Goal: Information Seeking & Learning: Learn about a topic

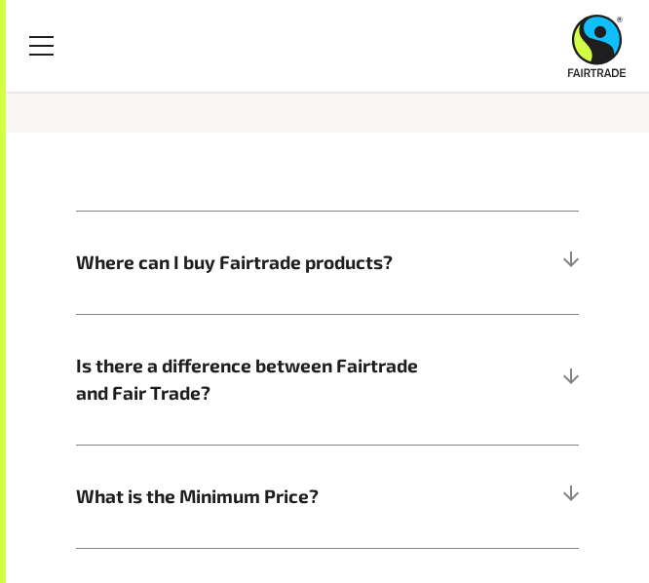
scroll to position [514, 0]
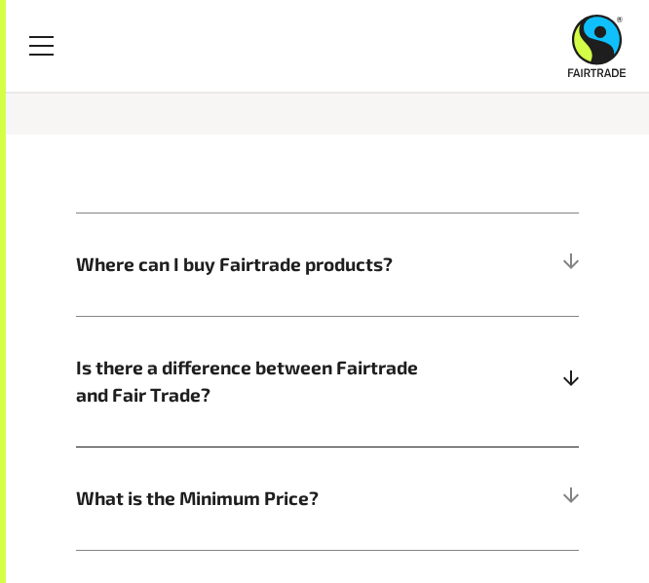
click at [383, 375] on h5 "Is there a difference between Fairtrade and Fair Trade?" at bounding box center [327, 381] width 503 height 131
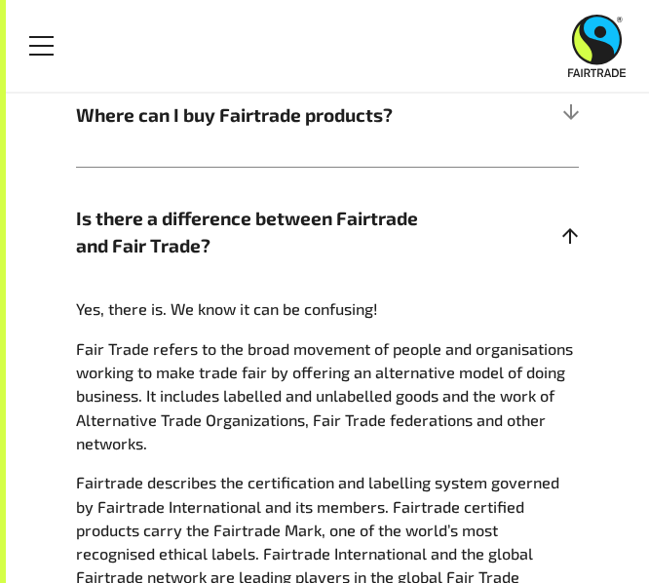
scroll to position [0, 0]
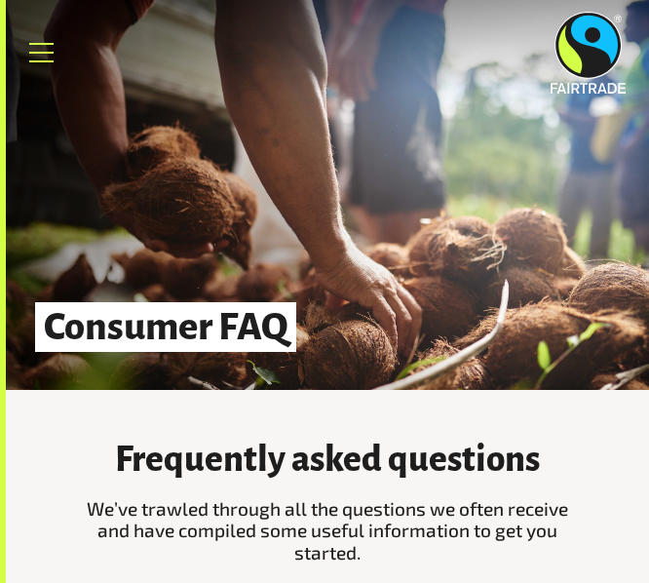
click at [39, 65] on link "Menu" at bounding box center [42, 52] width 49 height 49
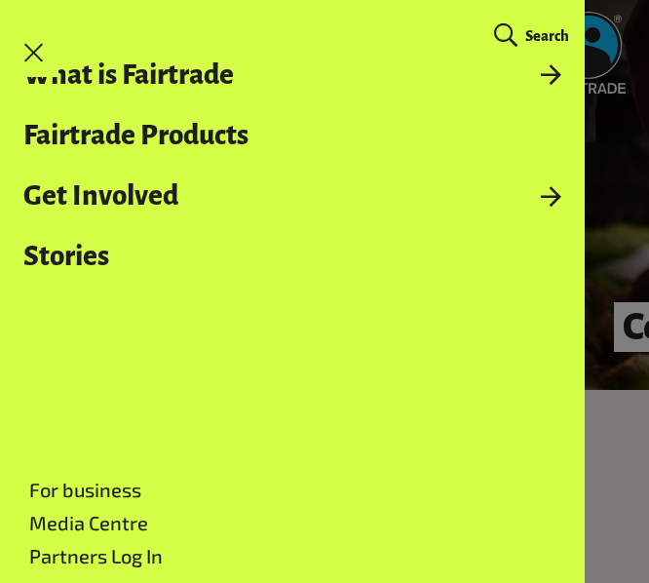
click at [616, 92] on header "Menu For business Media Centre Partners Log In What is Fairtrade How Fairtrade …" at bounding box center [324, 46] width 649 height 92
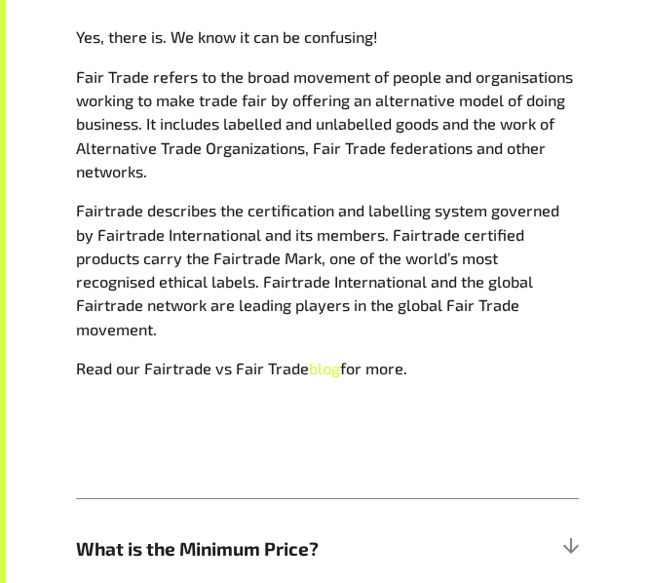
scroll to position [935, 0]
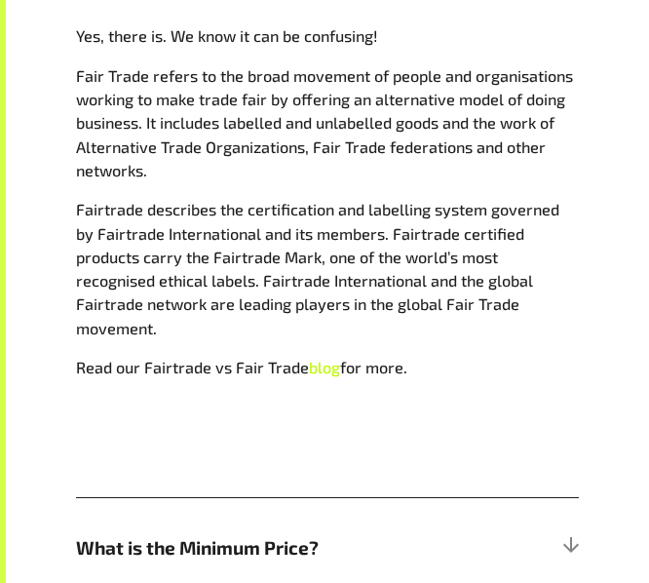
click at [332, 376] on link "blog" at bounding box center [324, 367] width 31 height 19
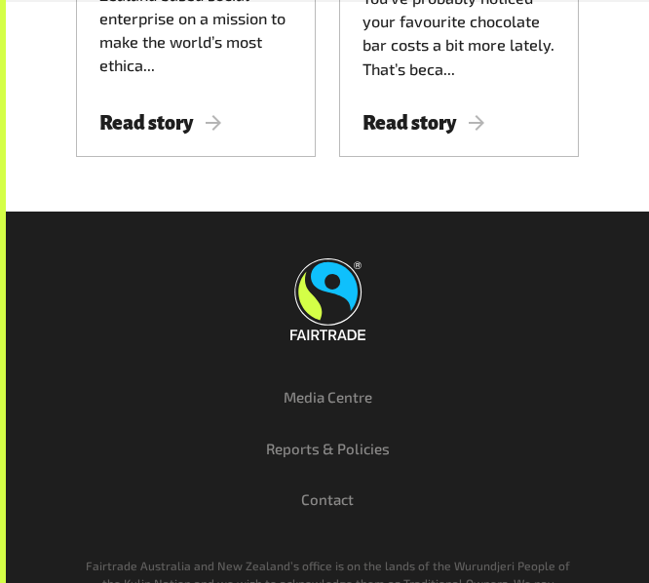
scroll to position [2649, 0]
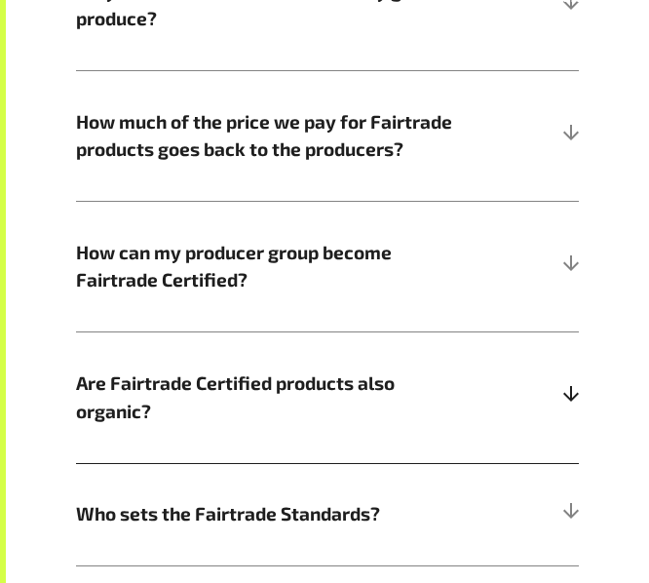
scroll to position [1617, 0]
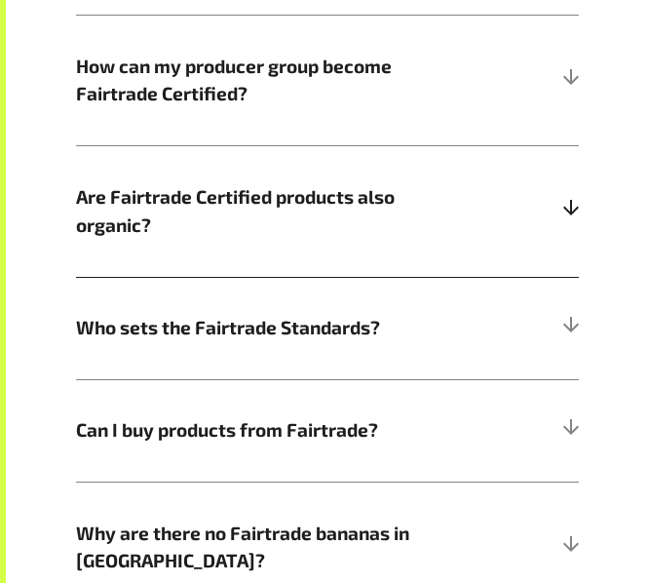
click at [444, 239] on span "Are Fairtrade Certified products also organic?" at bounding box center [264, 211] width 377 height 56
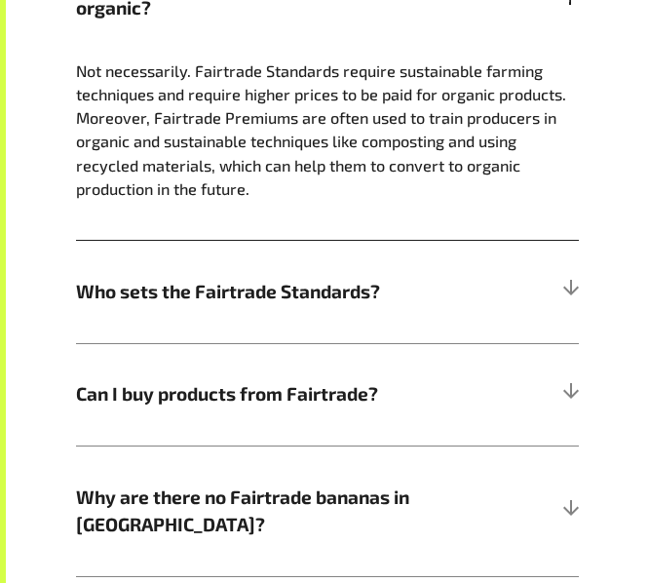
scroll to position [1839, 0]
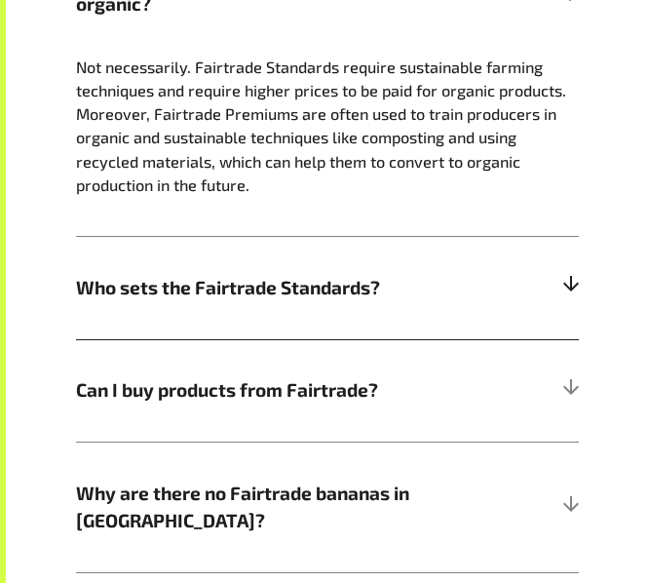
click at [438, 302] on span "Who sets the Fairtrade Standards?" at bounding box center [264, 288] width 377 height 28
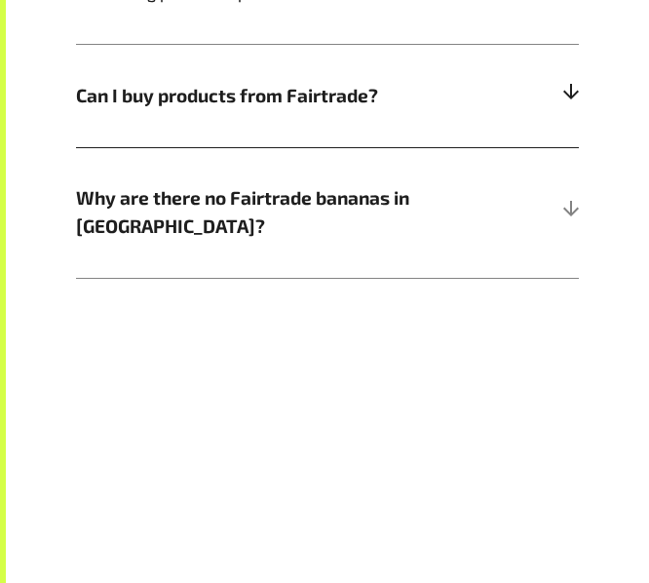
scroll to position [2262, 0]
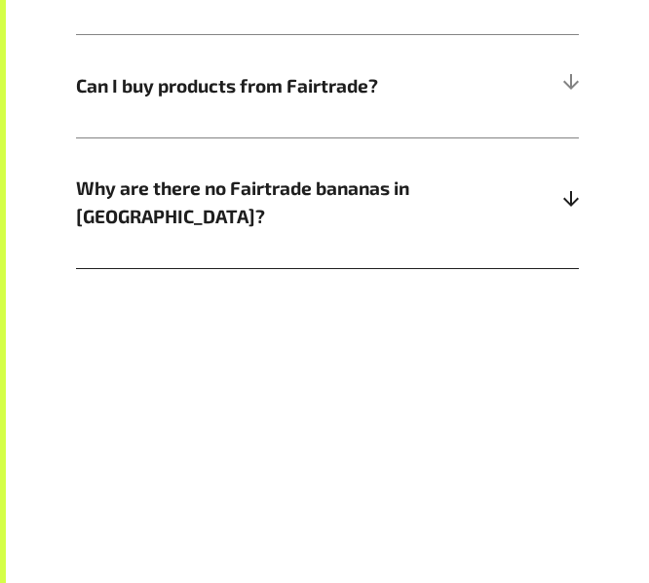
click at [439, 230] on span "Why are there no Fairtrade bananas in [GEOGRAPHIC_DATA]?" at bounding box center [264, 202] width 377 height 56
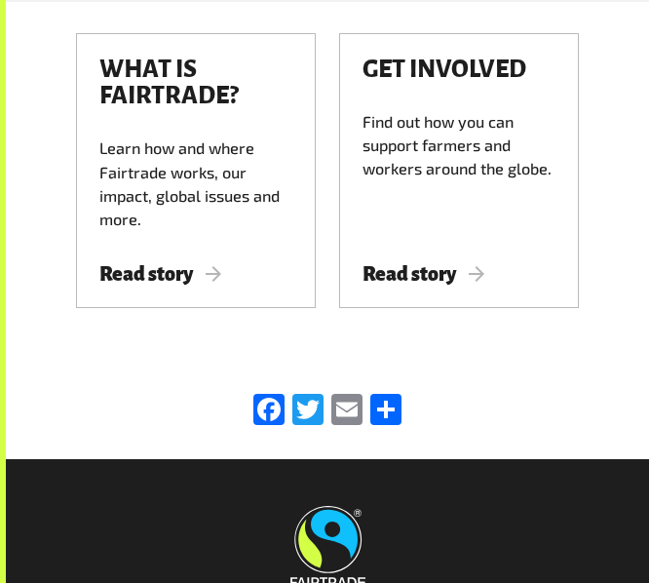
scroll to position [2527, 0]
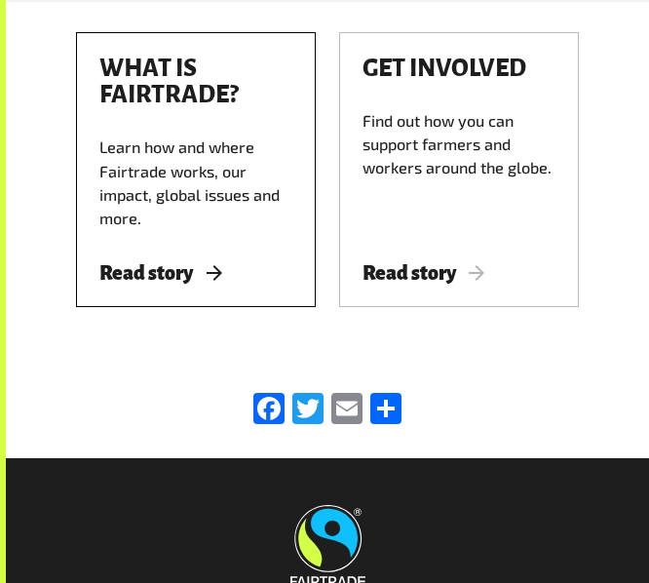
drag, startPoint x: 209, startPoint y: 402, endPoint x: 216, endPoint y: 278, distance: 125.0
click at [209, 307] on div "What is Fairtrade? Learn how and where Fairtrade works, our impact, global issu…" at bounding box center [196, 169] width 240 height 275
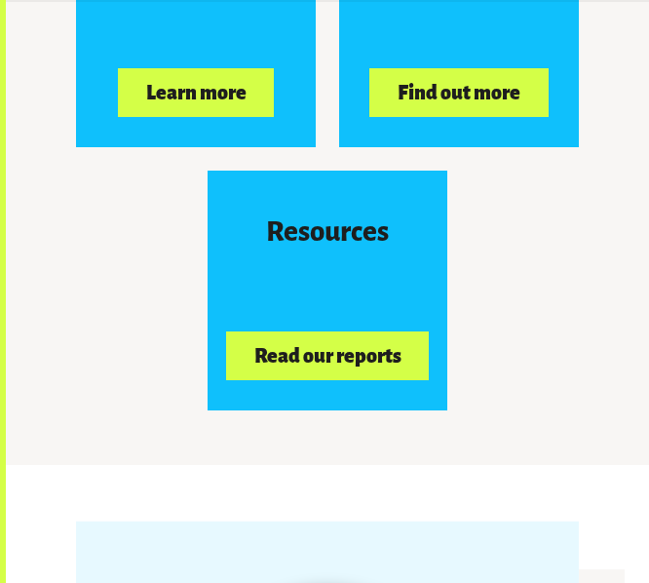
scroll to position [2835, 0]
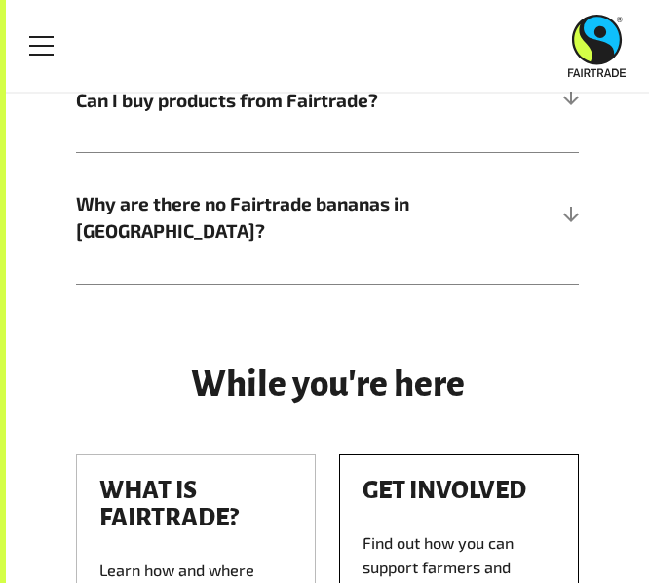
scroll to position [1944, 0]
